Goal: Task Accomplishment & Management: Use online tool/utility

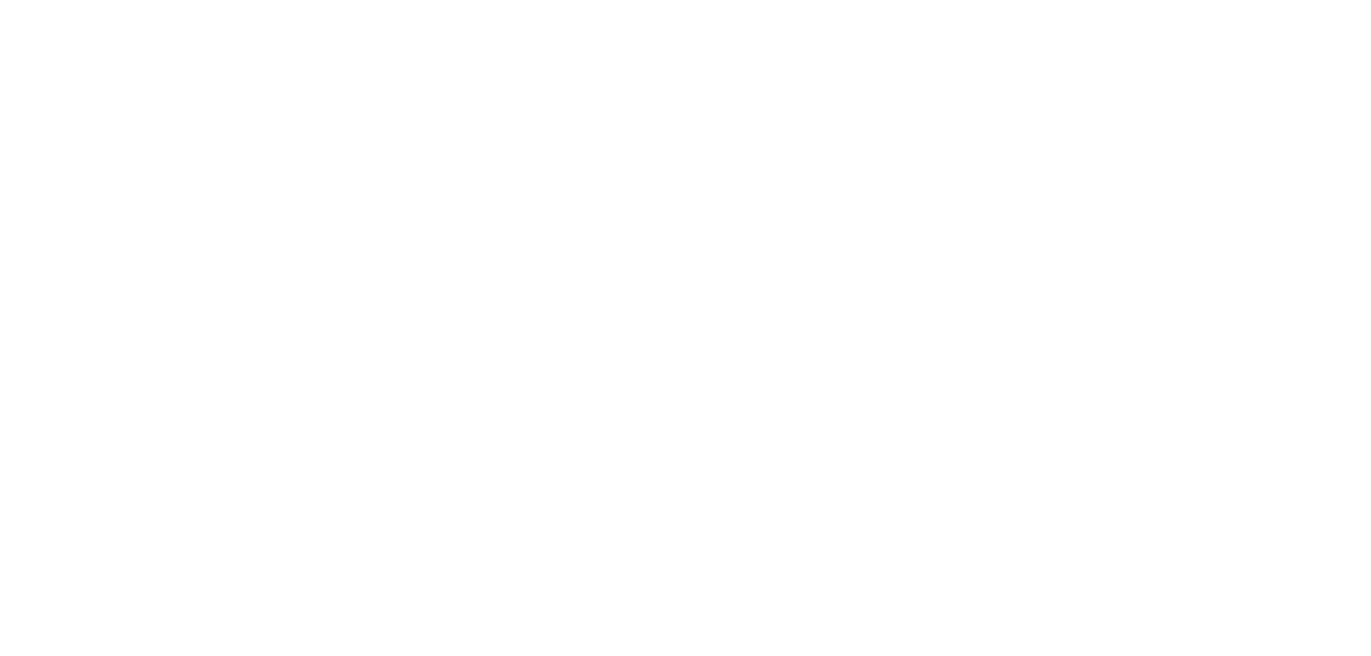
select select "Song"
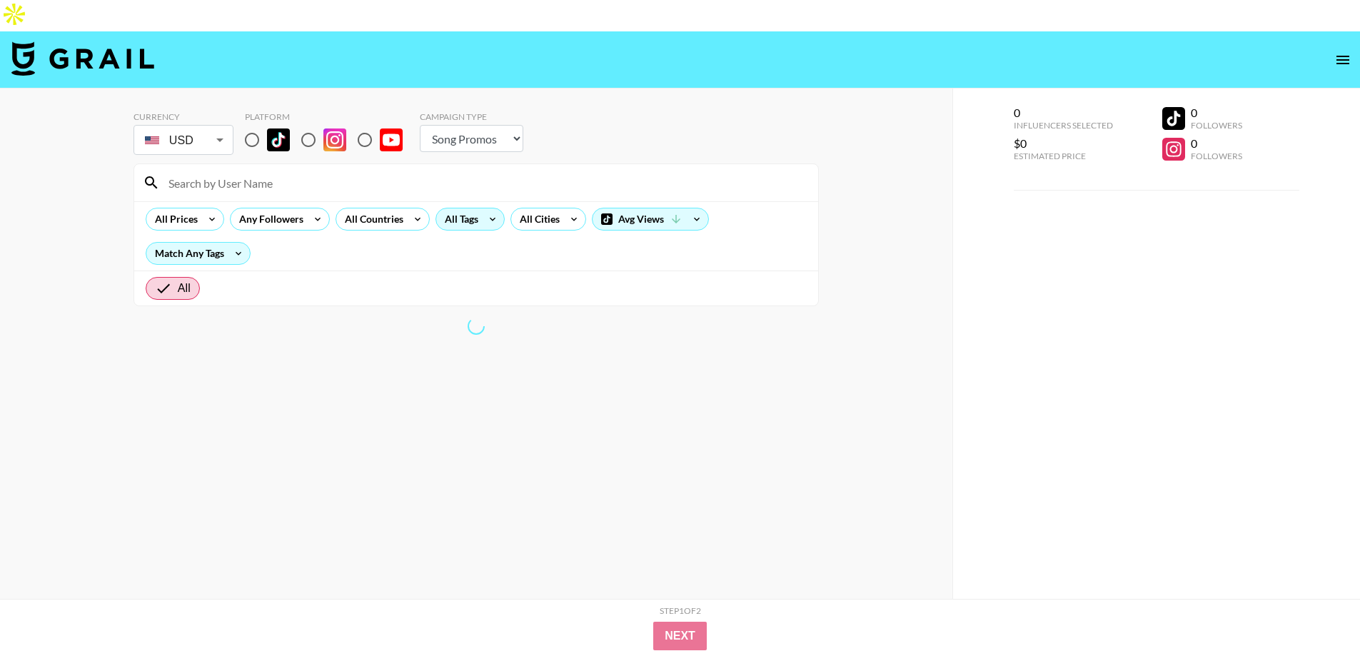
click at [251, 125] on input "radio" at bounding box center [252, 140] width 30 height 30
radio input "true"
click at [253, 125] on input "radio" at bounding box center [252, 140] width 30 height 30
click at [498, 208] on icon at bounding box center [492, 218] width 23 height 21
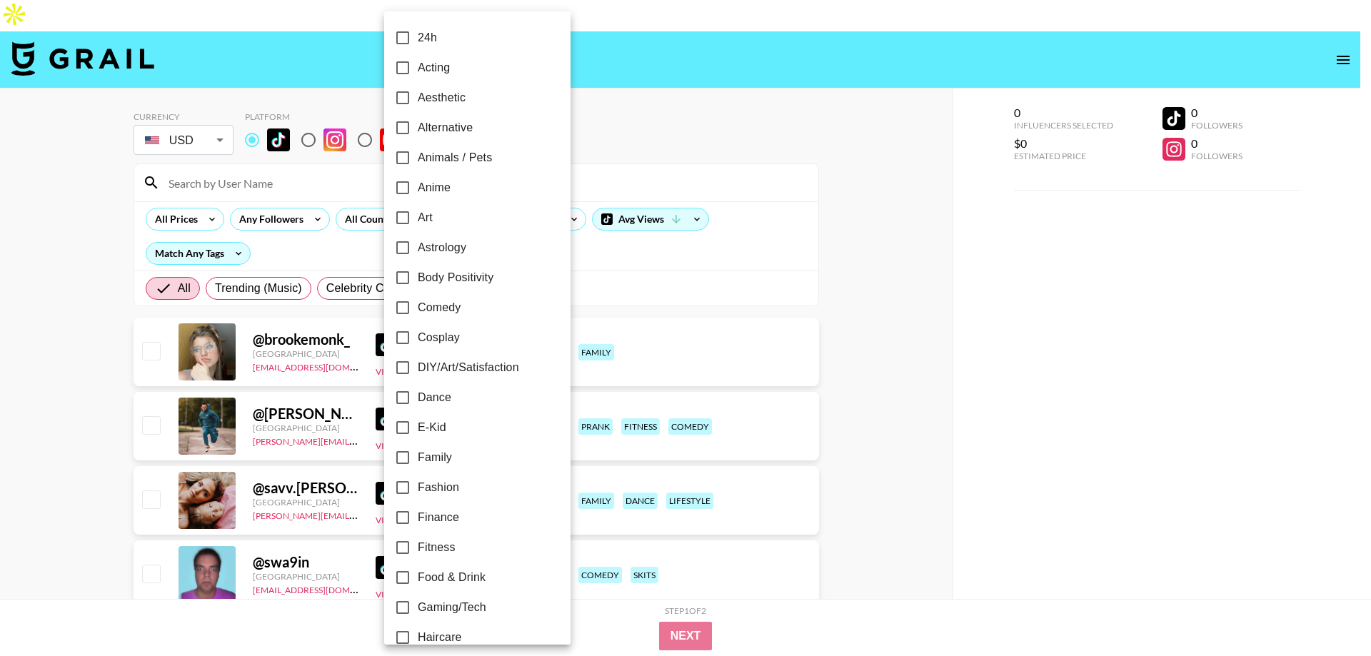
click at [970, 481] on div at bounding box center [685, 328] width 1371 height 656
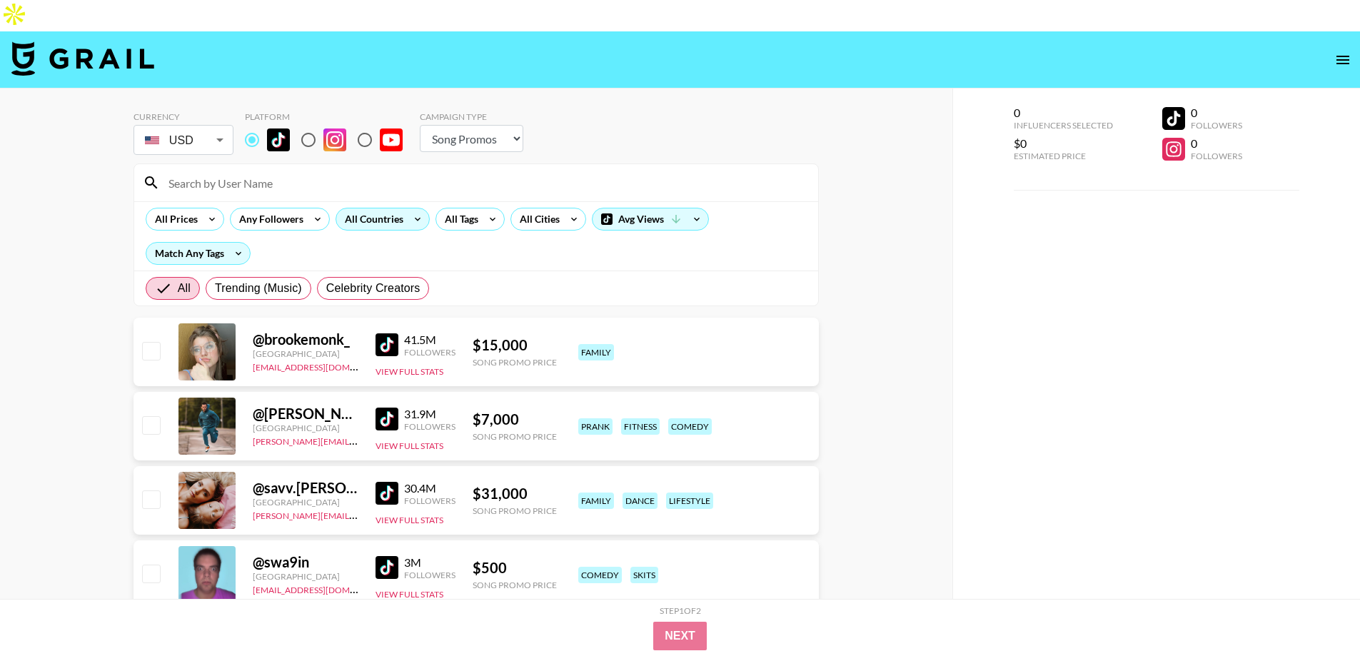
click at [415, 208] on icon at bounding box center [417, 218] width 23 height 21
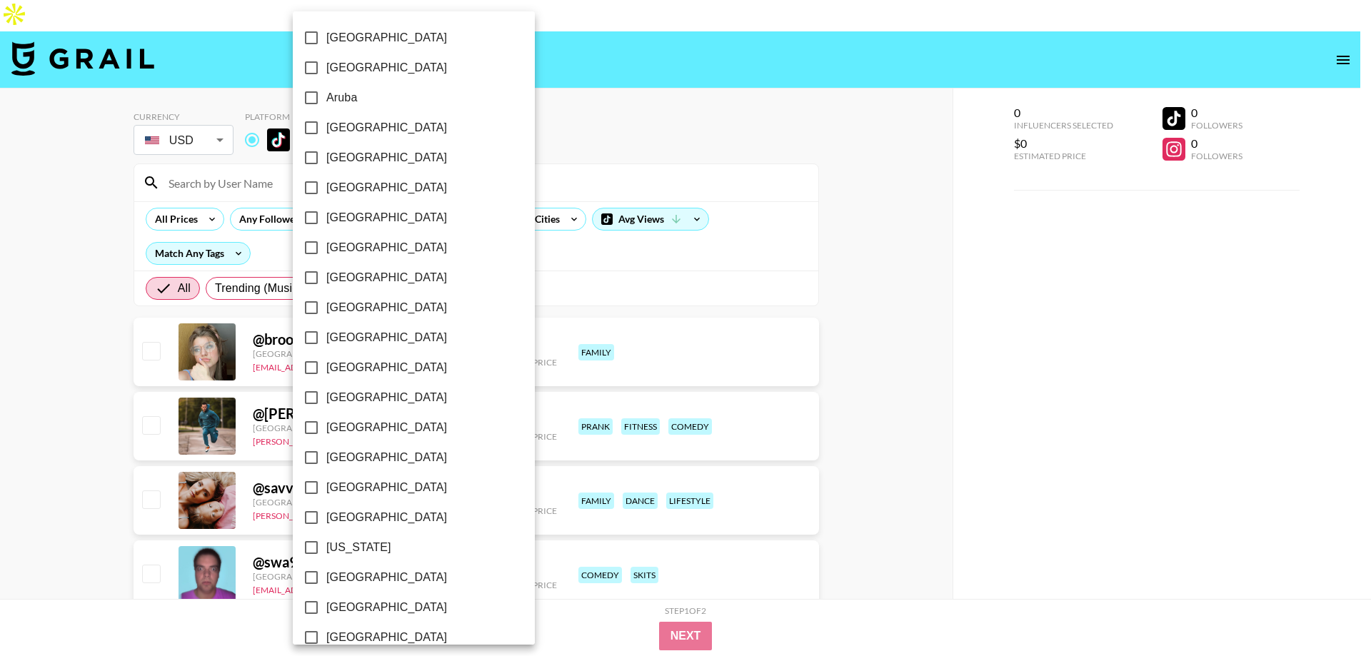
click at [516, 217] on div at bounding box center [685, 328] width 1371 height 656
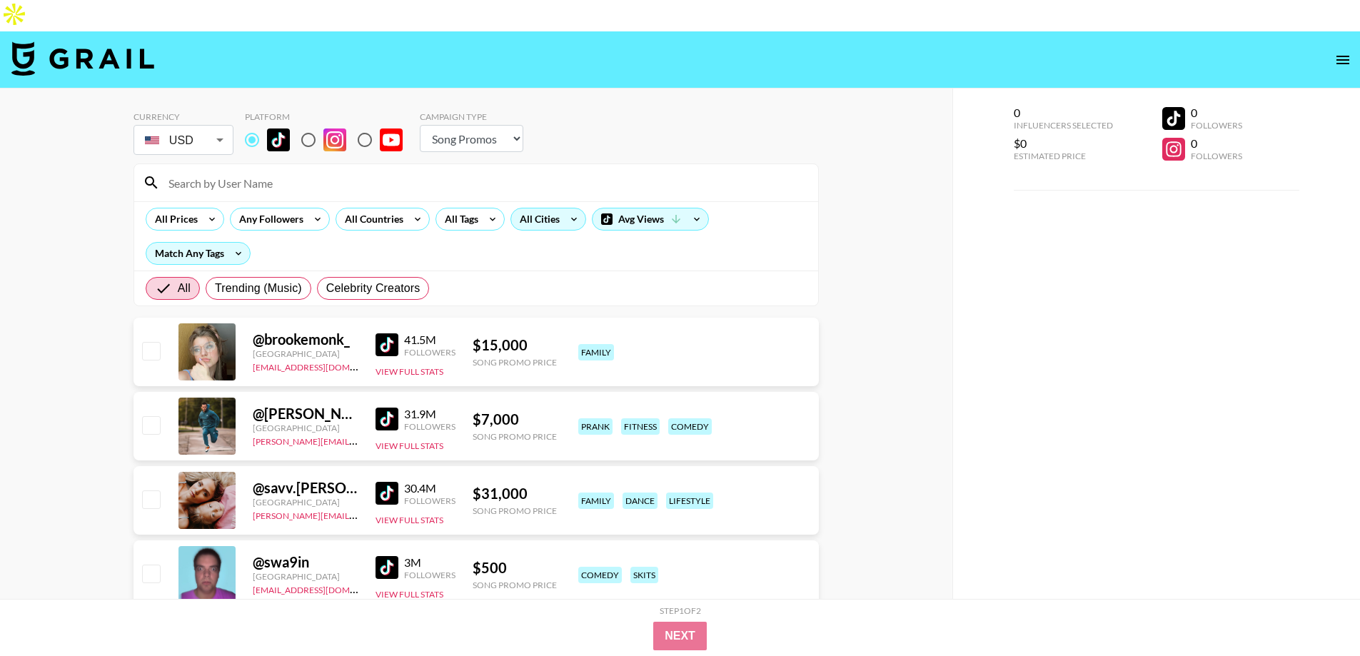
click at [523, 208] on div "All Cities" at bounding box center [536, 218] width 51 height 21
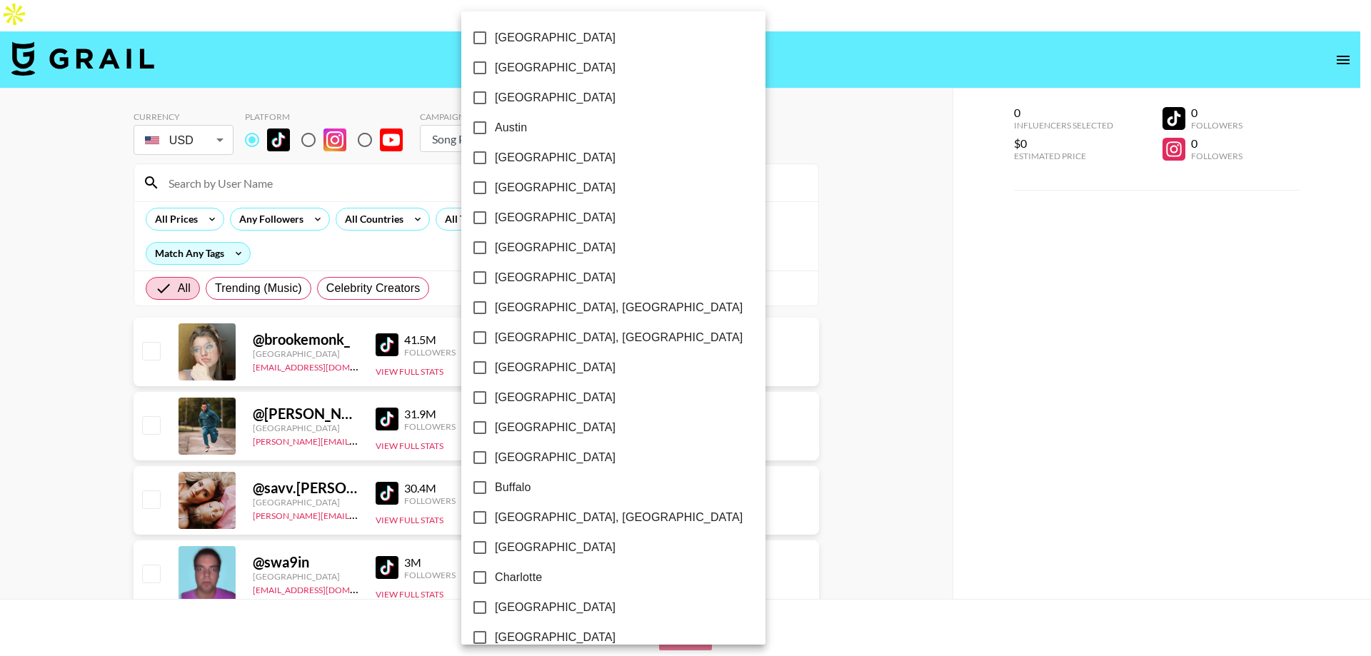
click at [444, 188] on div at bounding box center [685, 328] width 1371 height 656
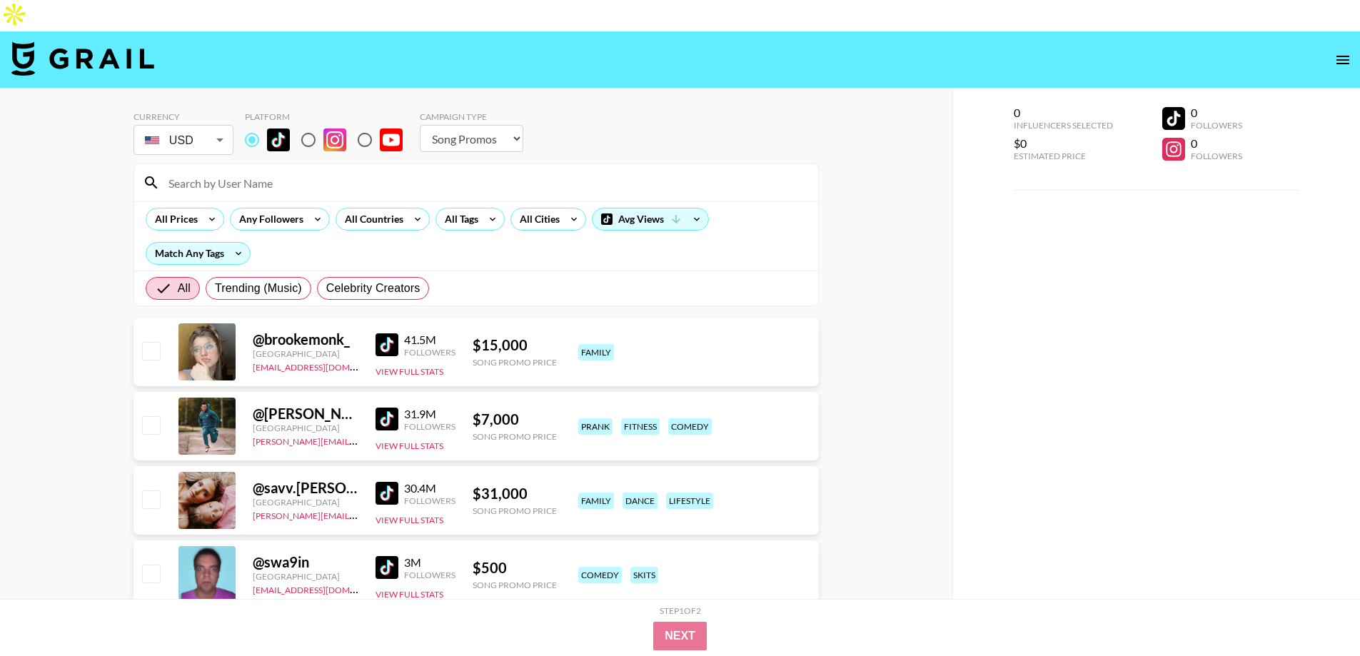
click at [444, 188] on div "[GEOGRAPHIC_DATA] [GEOGRAPHIC_DATA] [GEOGRAPHIC_DATA] [GEOGRAPHIC_DATA] [GEOGRA…" at bounding box center [680, 328] width 1360 height 656
click at [488, 208] on icon at bounding box center [492, 218] width 23 height 21
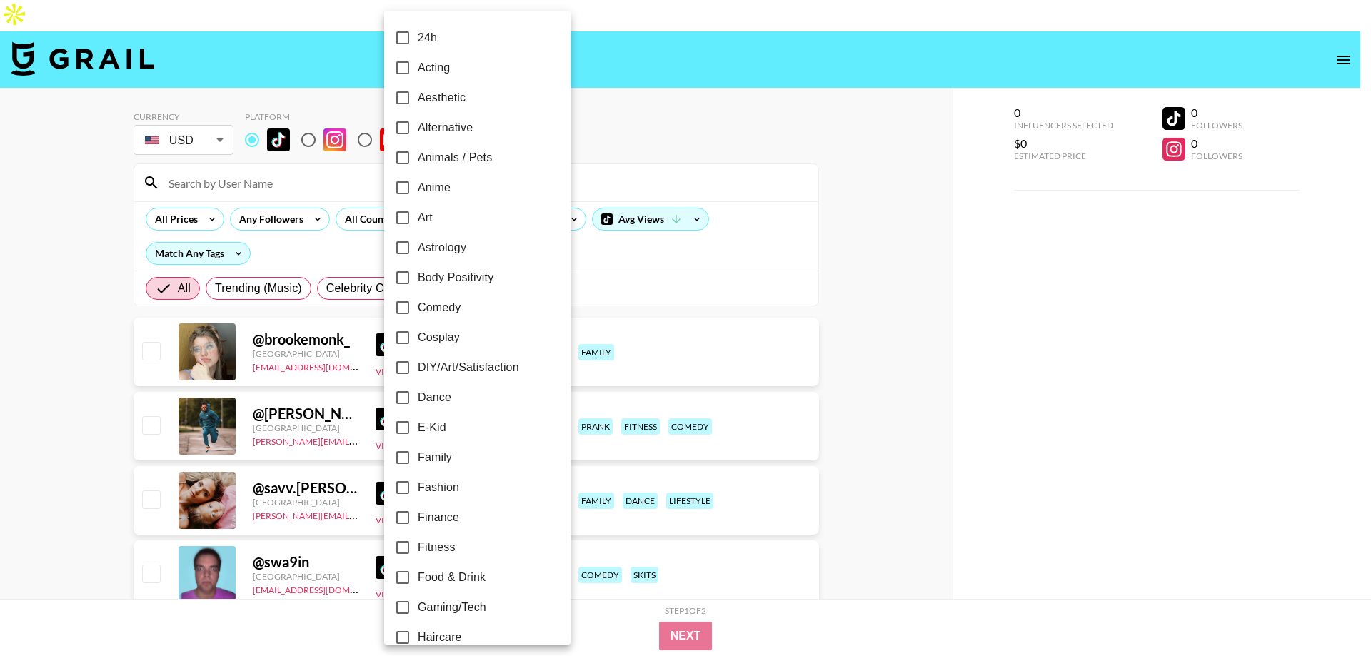
click at [428, 212] on span "Art" at bounding box center [425, 217] width 15 height 17
click at [418, 212] on input "Art" at bounding box center [403, 218] width 30 height 30
checkbox input "true"
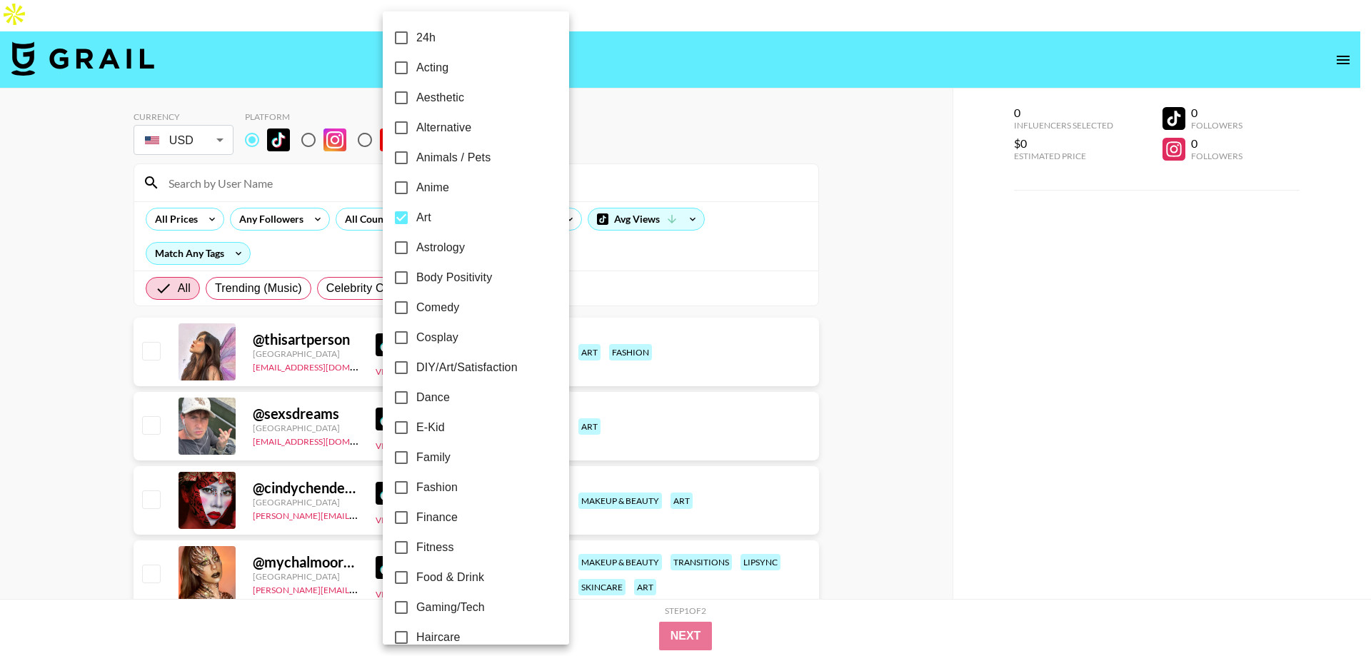
click at [441, 359] on span "DIY/Art/Satisfaction" at bounding box center [466, 367] width 101 height 17
click at [416, 359] on input "DIY/Art/Satisfaction" at bounding box center [401, 368] width 30 height 30
checkbox input "true"
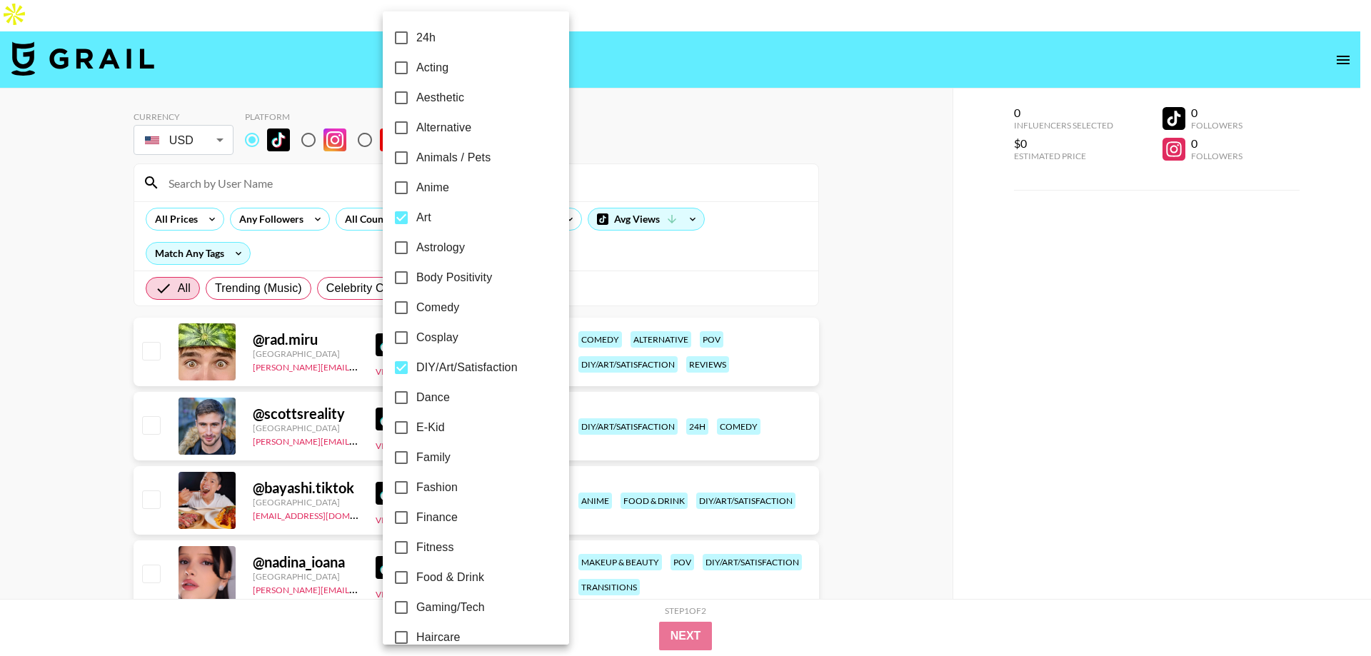
click at [0, 309] on div at bounding box center [685, 328] width 1371 height 656
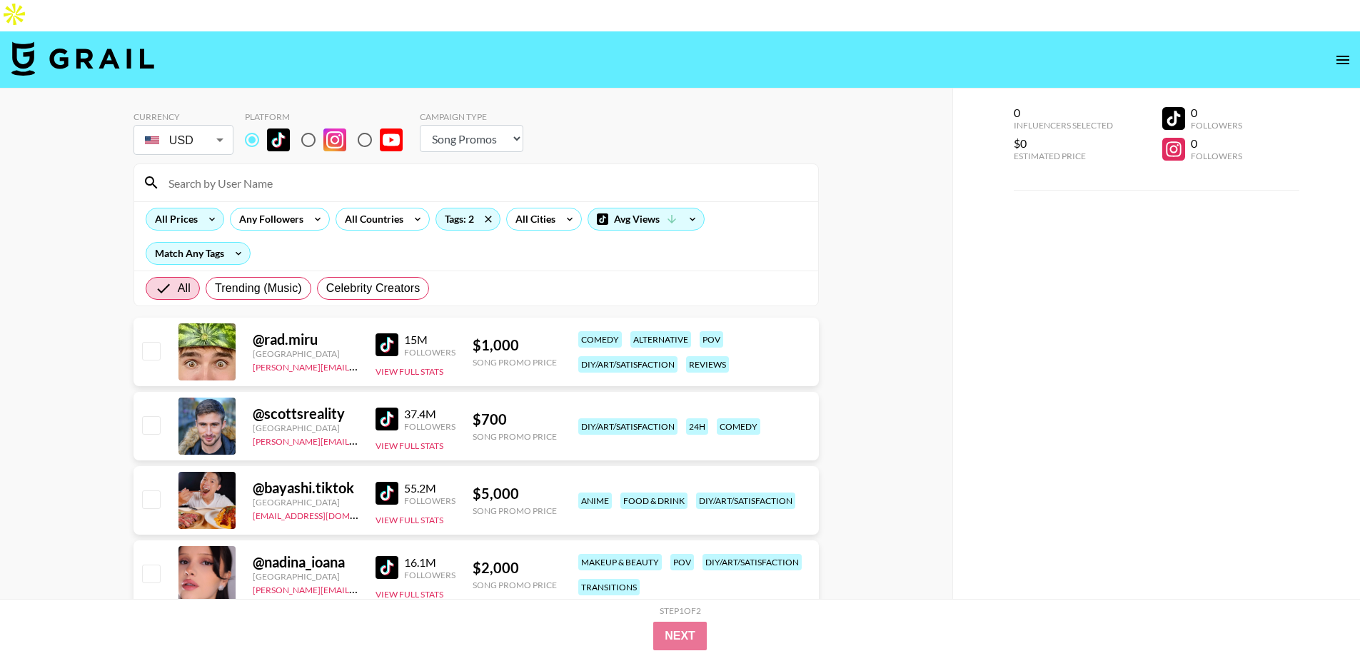
click at [196, 208] on div "All Prices" at bounding box center [173, 218] width 54 height 21
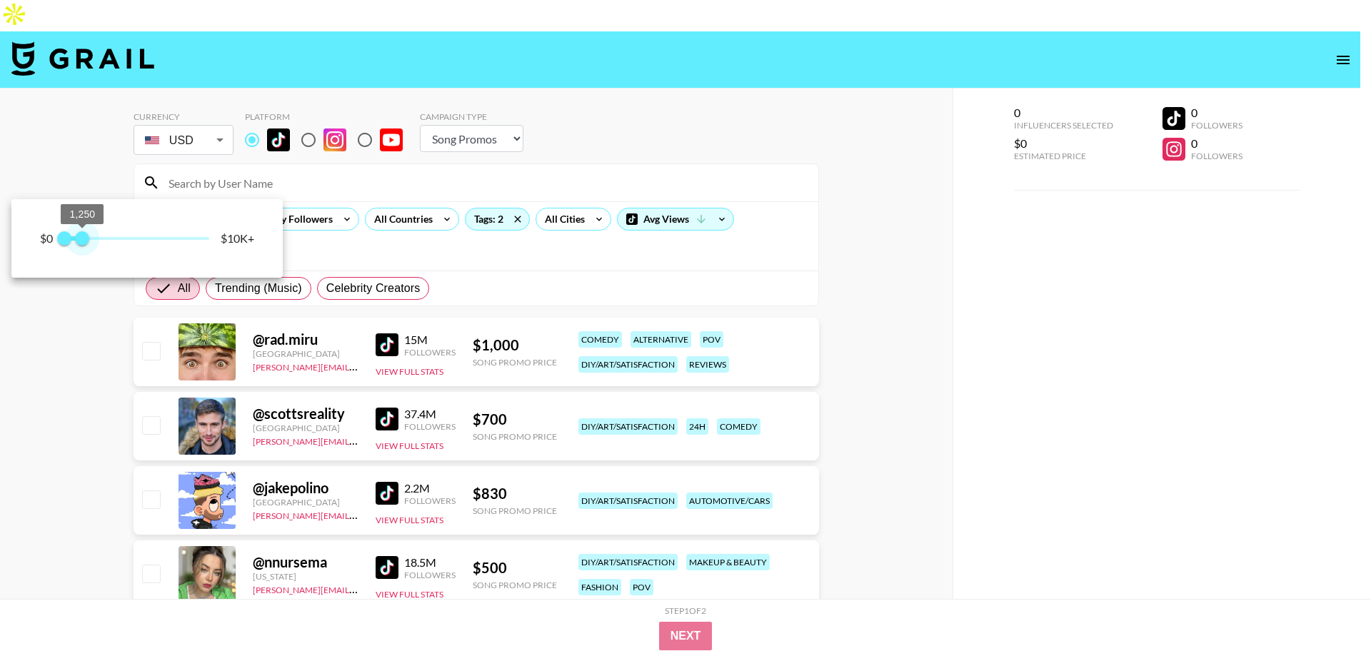
type input "1000"
drag, startPoint x: 185, startPoint y: 237, endPoint x: 79, endPoint y: 236, distance: 105.7
click at [79, 236] on span "0 1,000" at bounding box center [136, 238] width 145 height 21
click at [0, 374] on div at bounding box center [685, 328] width 1371 height 656
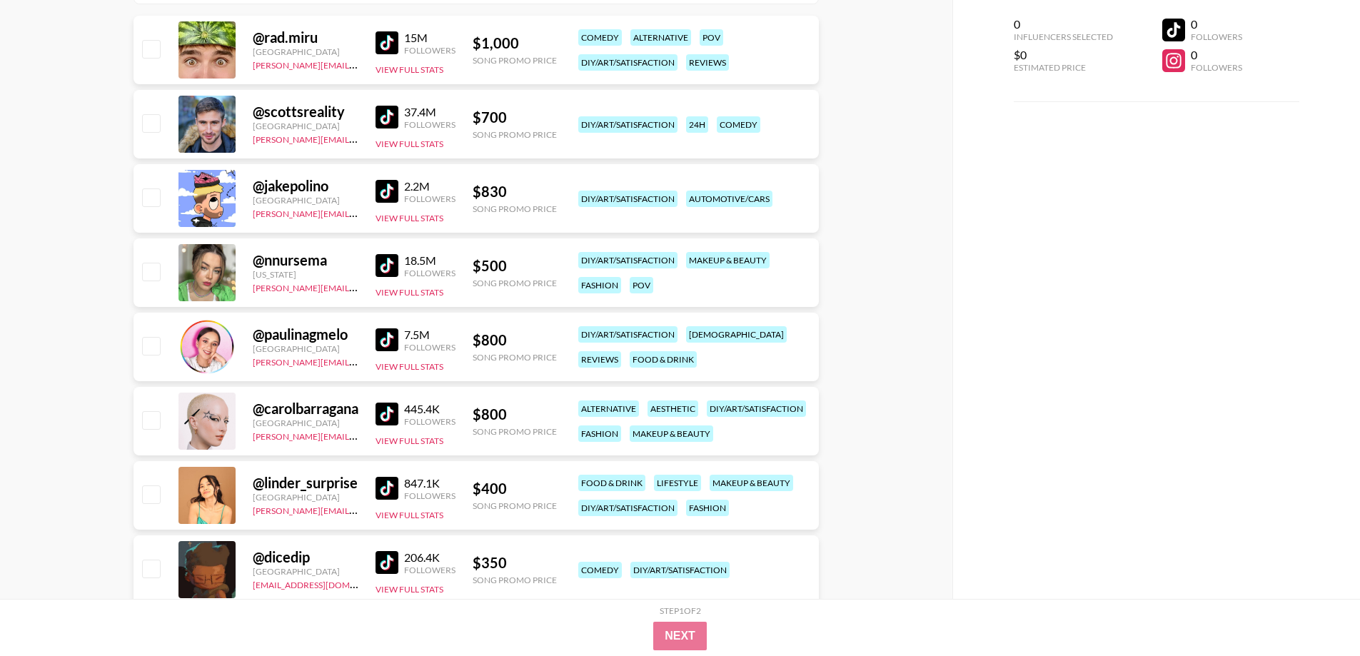
scroll to position [333, 0]
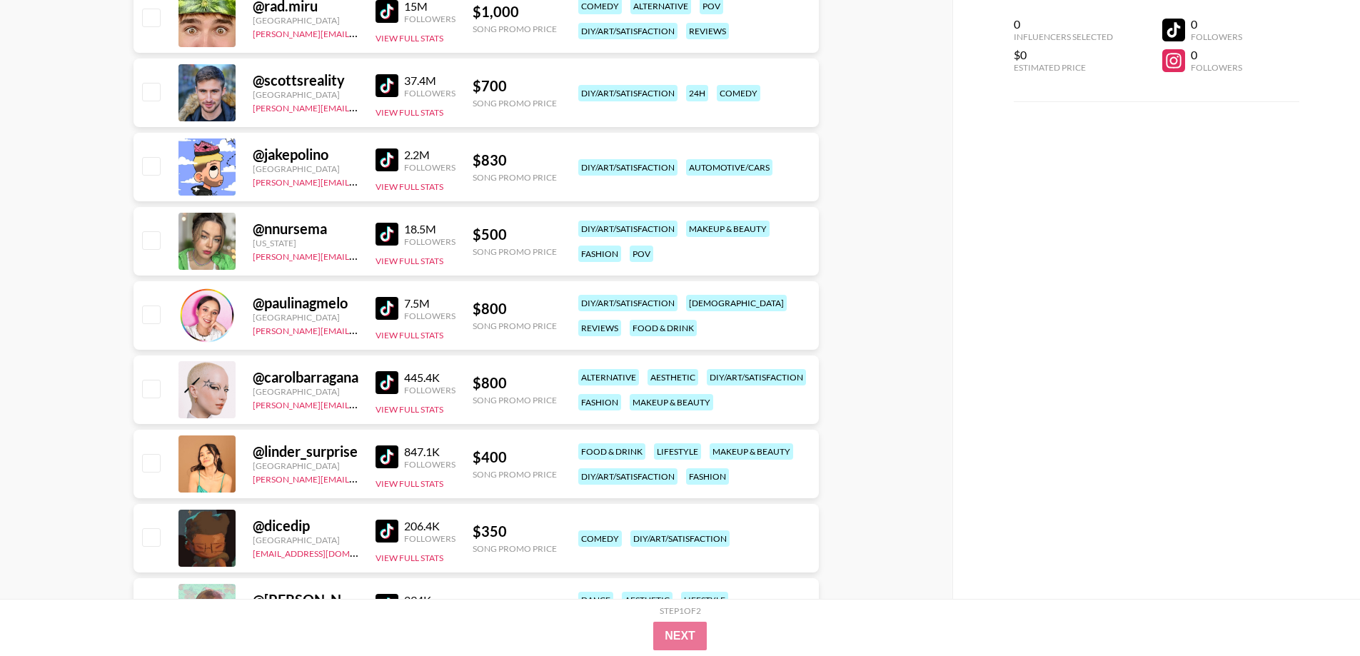
click at [396, 520] on img at bounding box center [387, 531] width 23 height 23
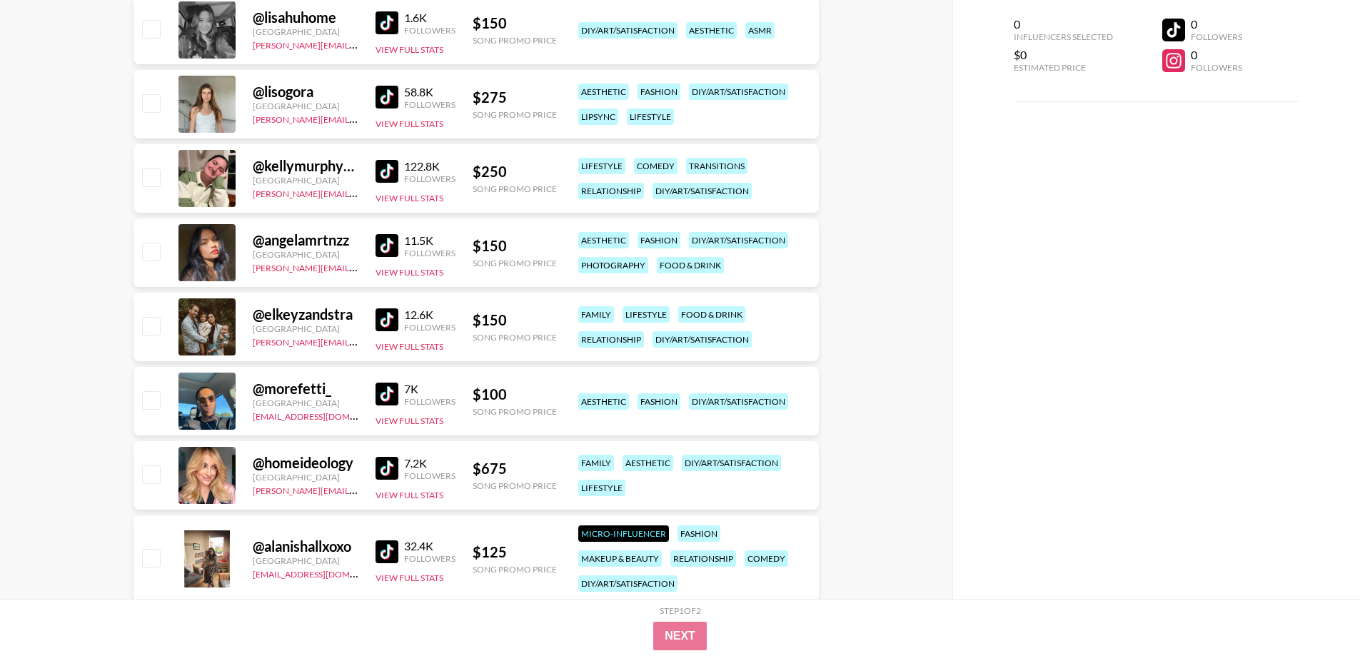
scroll to position [4158, 0]
